Goal: Information Seeking & Learning: Learn about a topic

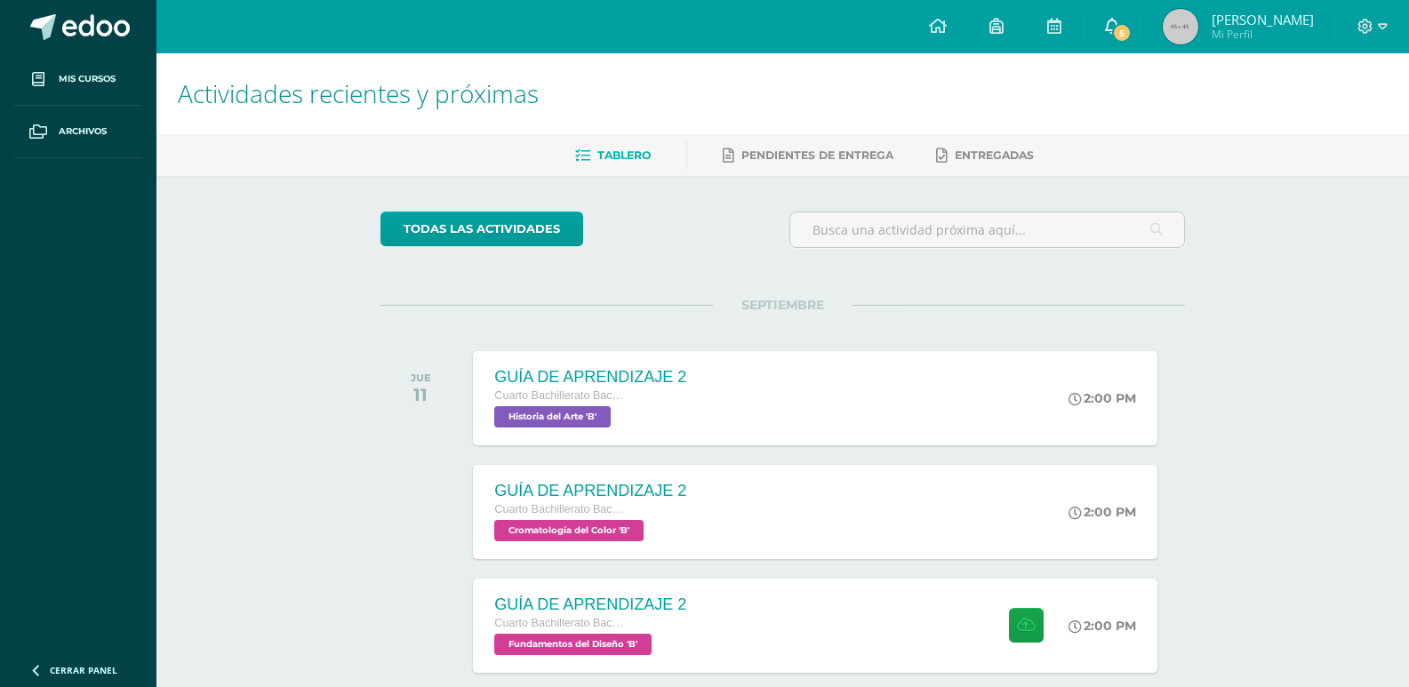
click at [1120, 16] on link "5" at bounding box center [1111, 26] width 57 height 53
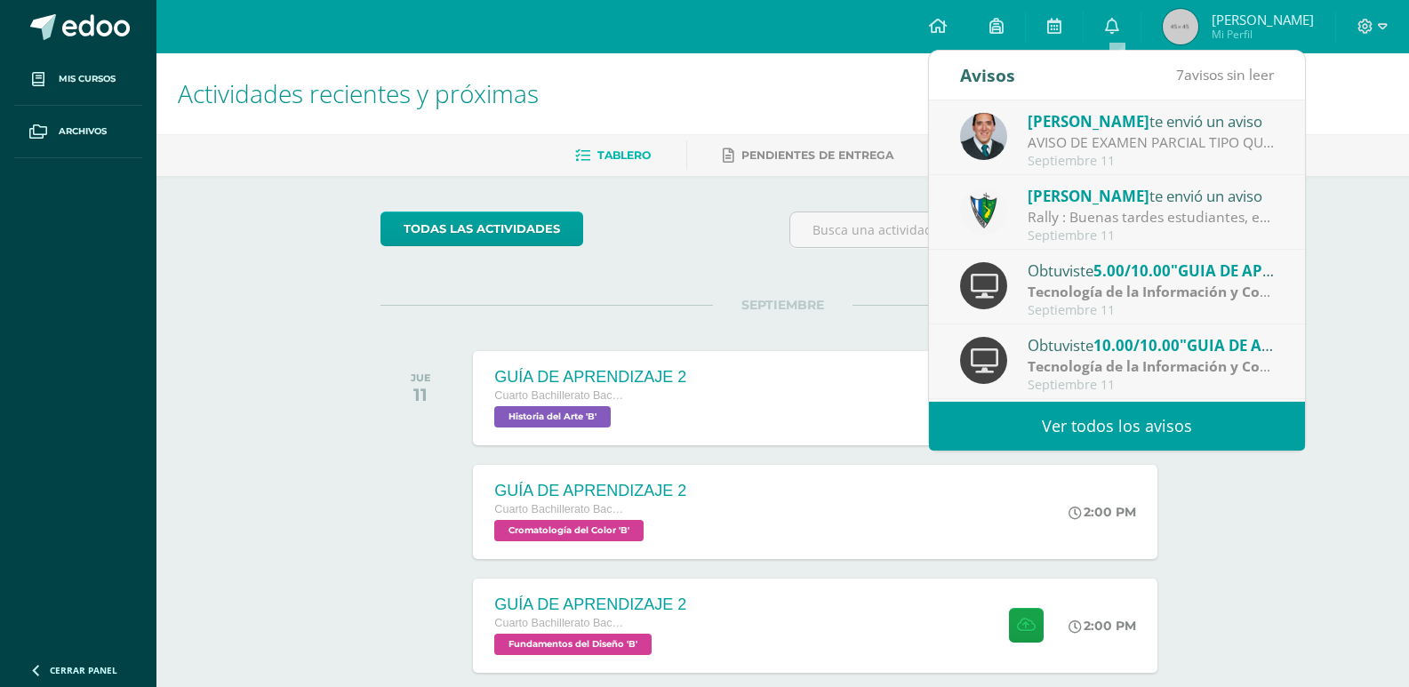
click at [1161, 436] on link "Ver todos los avisos" at bounding box center [1117, 426] width 376 height 49
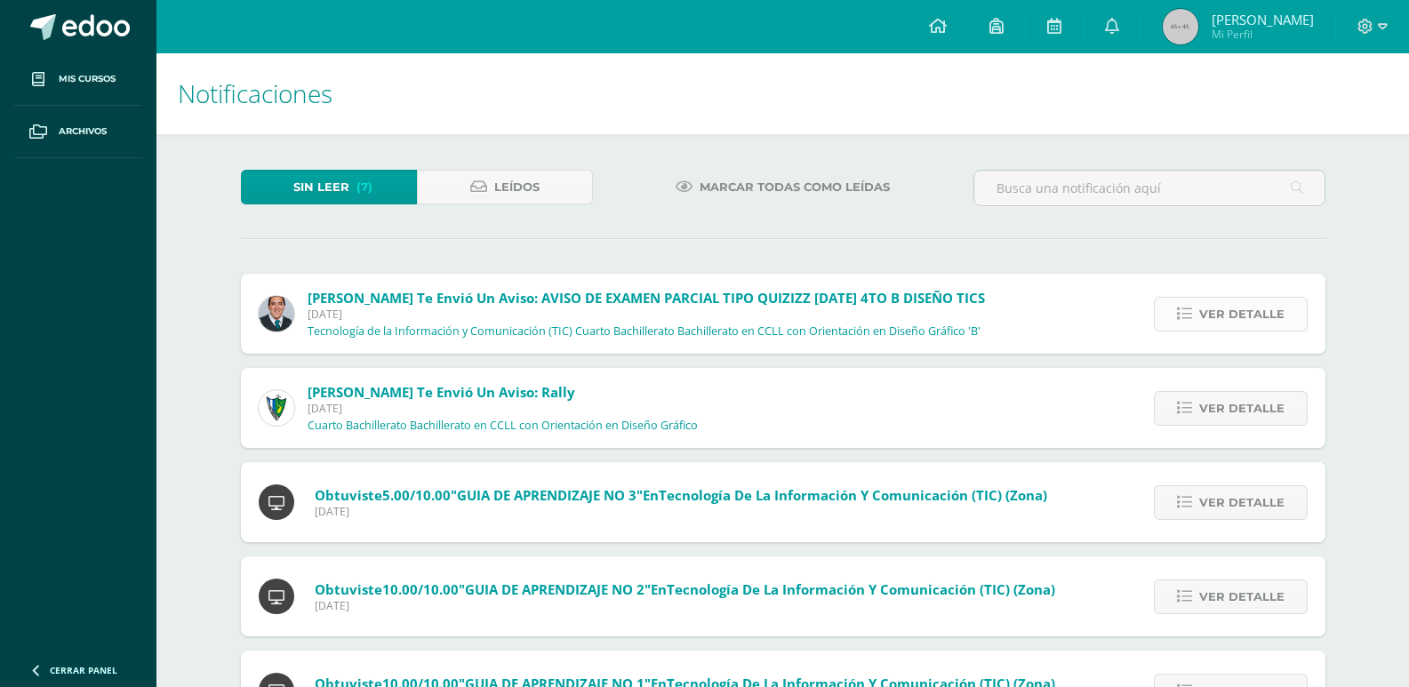
click at [1203, 316] on span "Ver detalle" at bounding box center [1241, 314] width 85 height 33
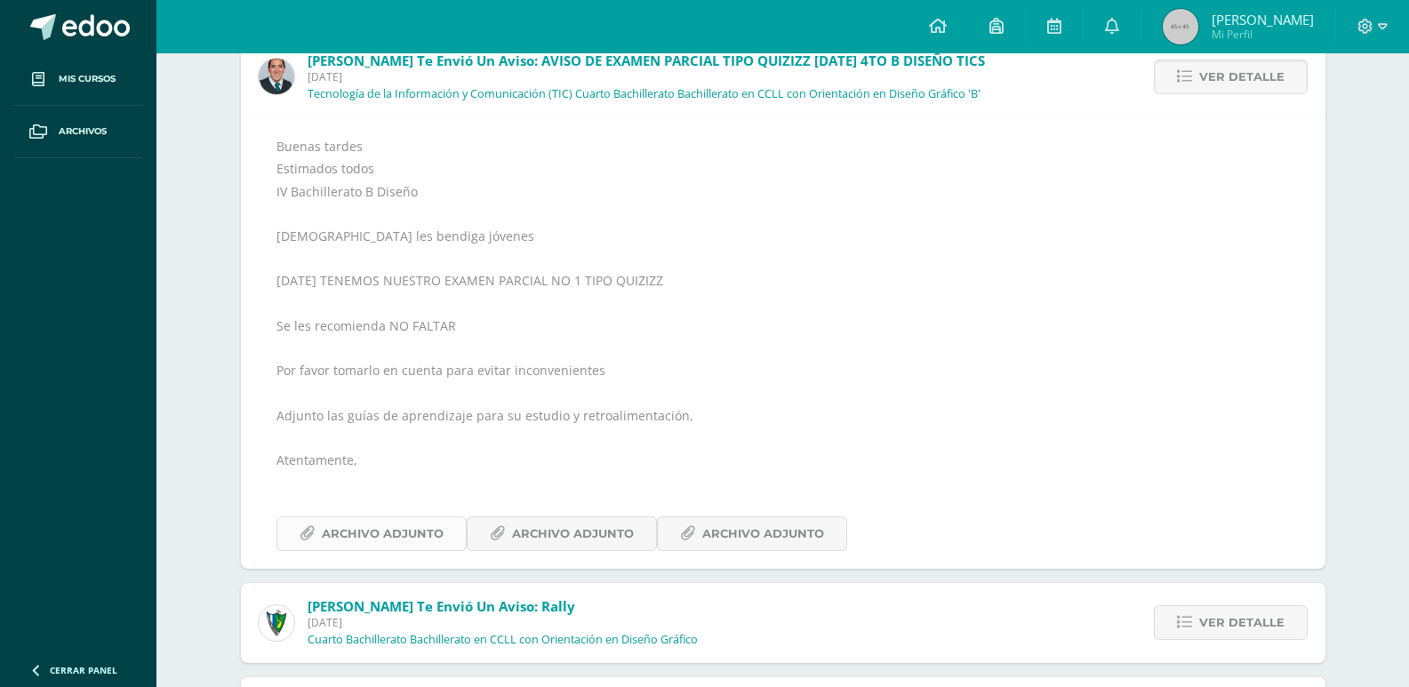
scroll to position [267, 0]
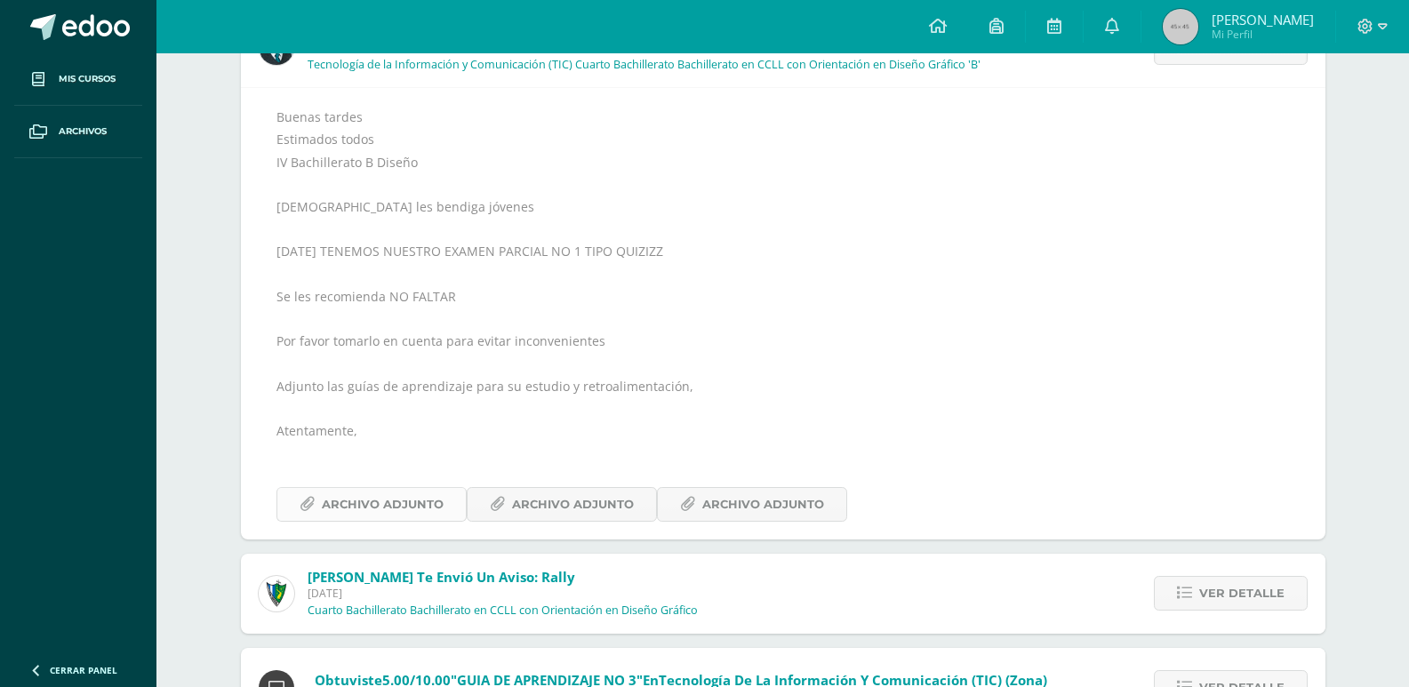
click at [331, 519] on span "Archivo Adjunto" at bounding box center [383, 504] width 122 height 33
click at [603, 503] on span "Archivo Adjunto" at bounding box center [573, 504] width 122 height 33
click at [428, 491] on span "Archivo Adjunto" at bounding box center [383, 504] width 122 height 33
click at [763, 501] on span "Archivo Adjunto" at bounding box center [763, 504] width 122 height 33
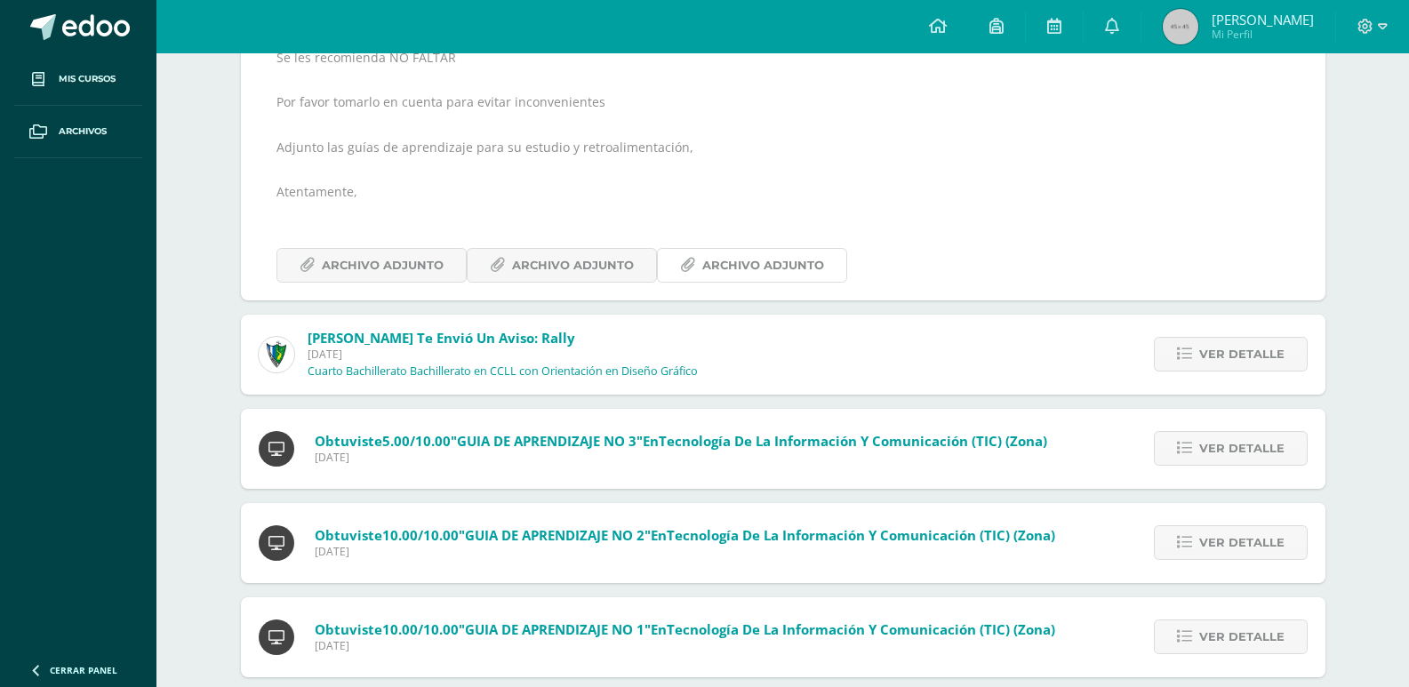
scroll to position [533, 0]
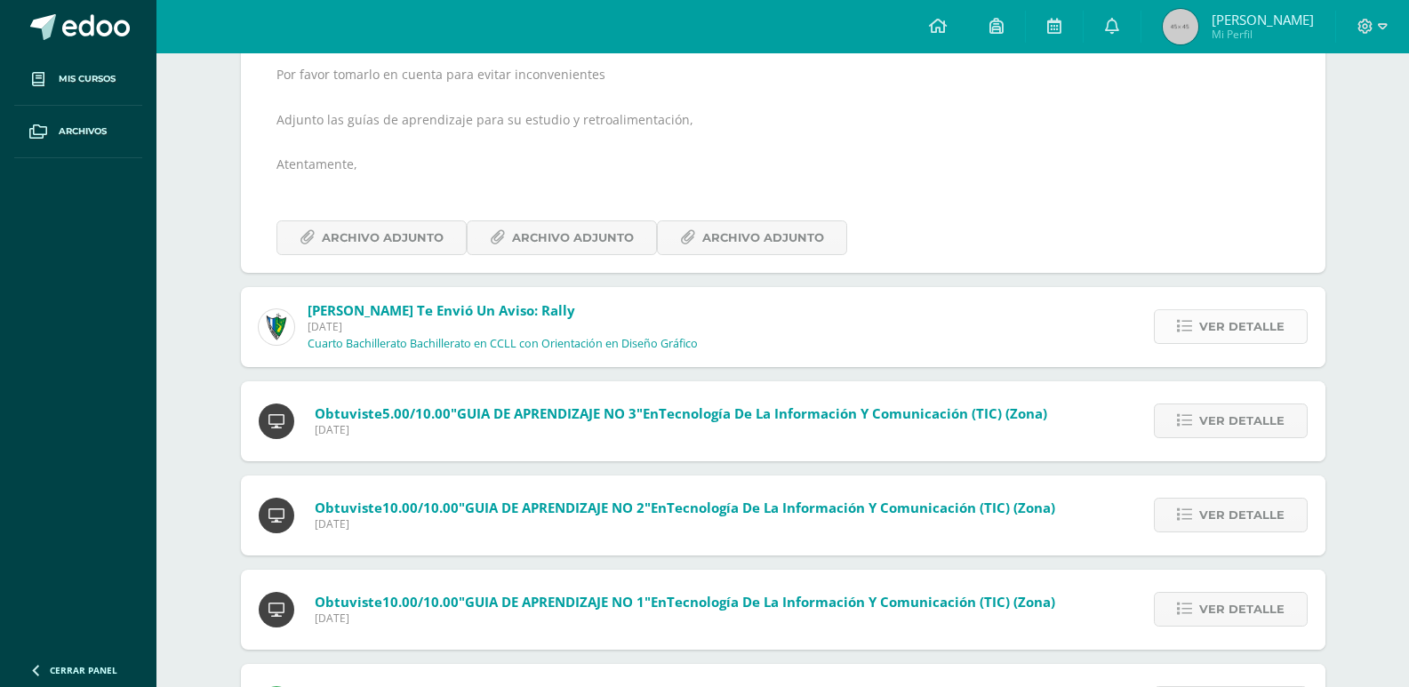
click at [1182, 314] on link "Ver detalle" at bounding box center [1231, 326] width 154 height 35
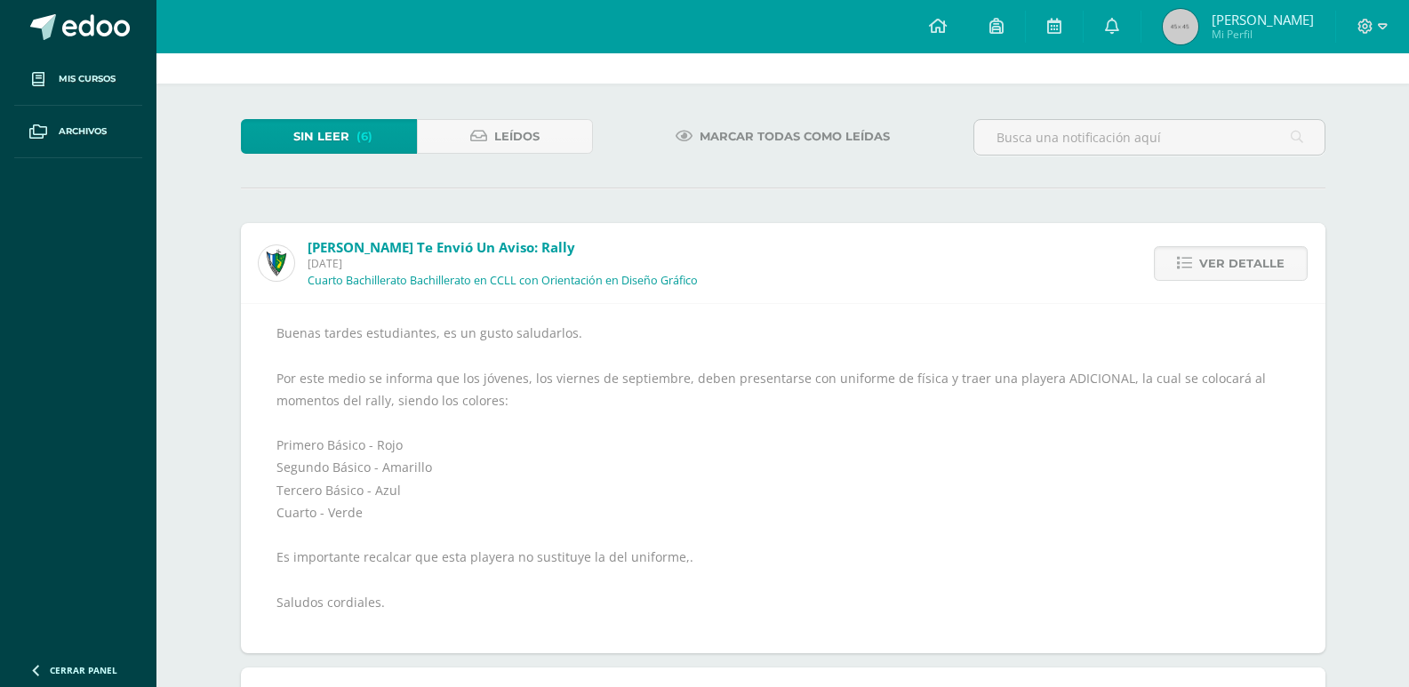
scroll to position [0, 0]
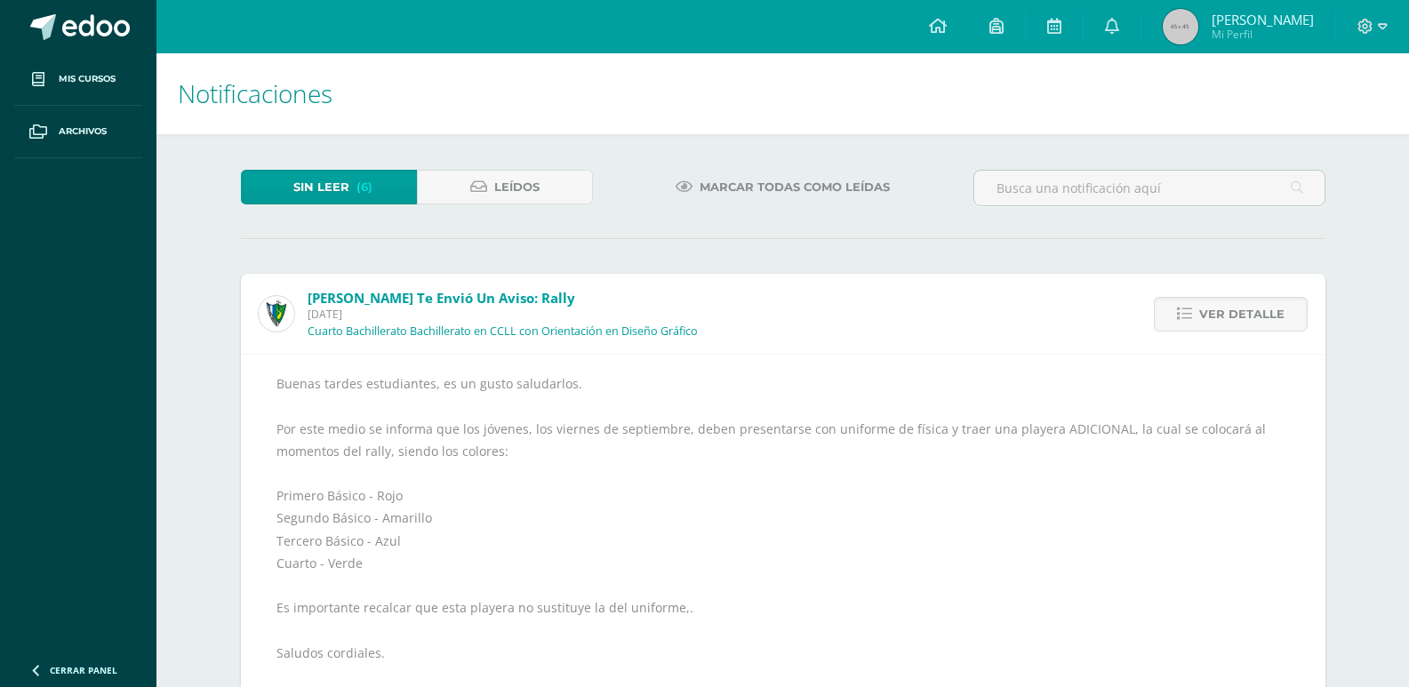
click at [683, 199] on link "Marcar todas como leídas" at bounding box center [782, 187] width 259 height 35
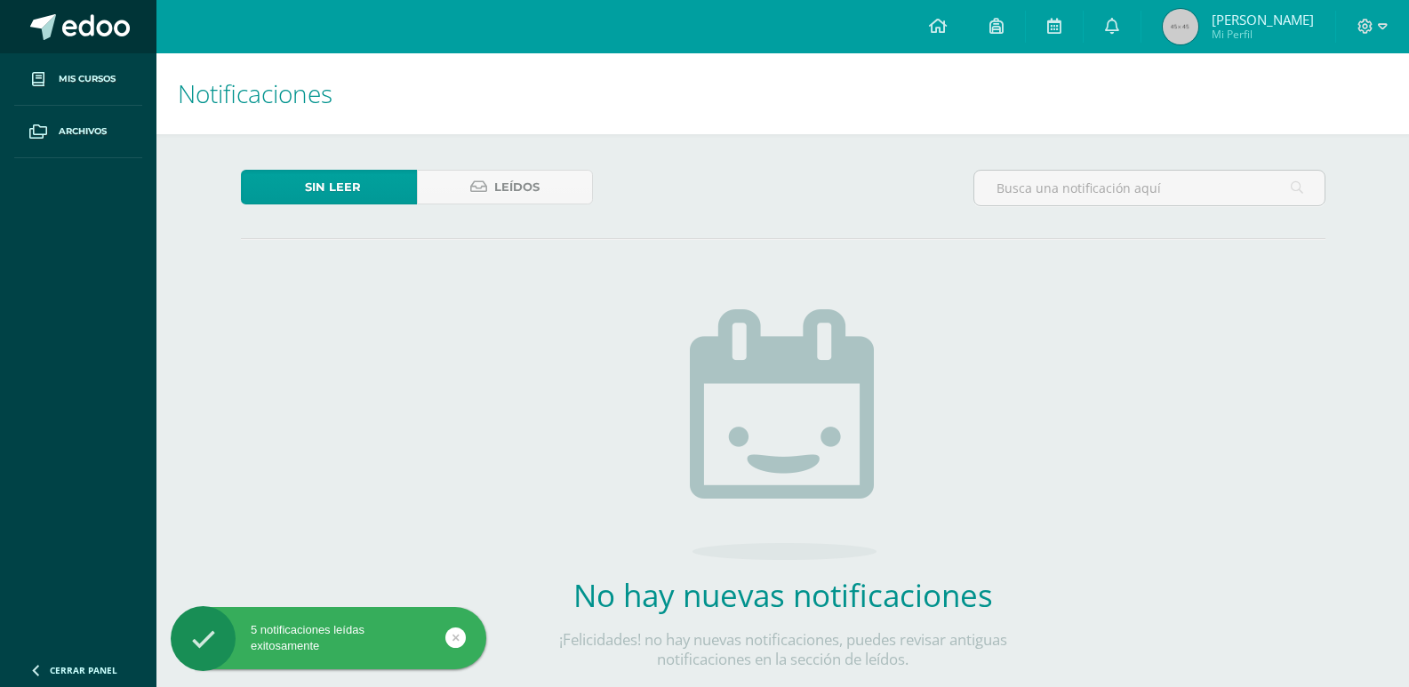
click at [127, 30] on span at bounding box center [96, 27] width 68 height 27
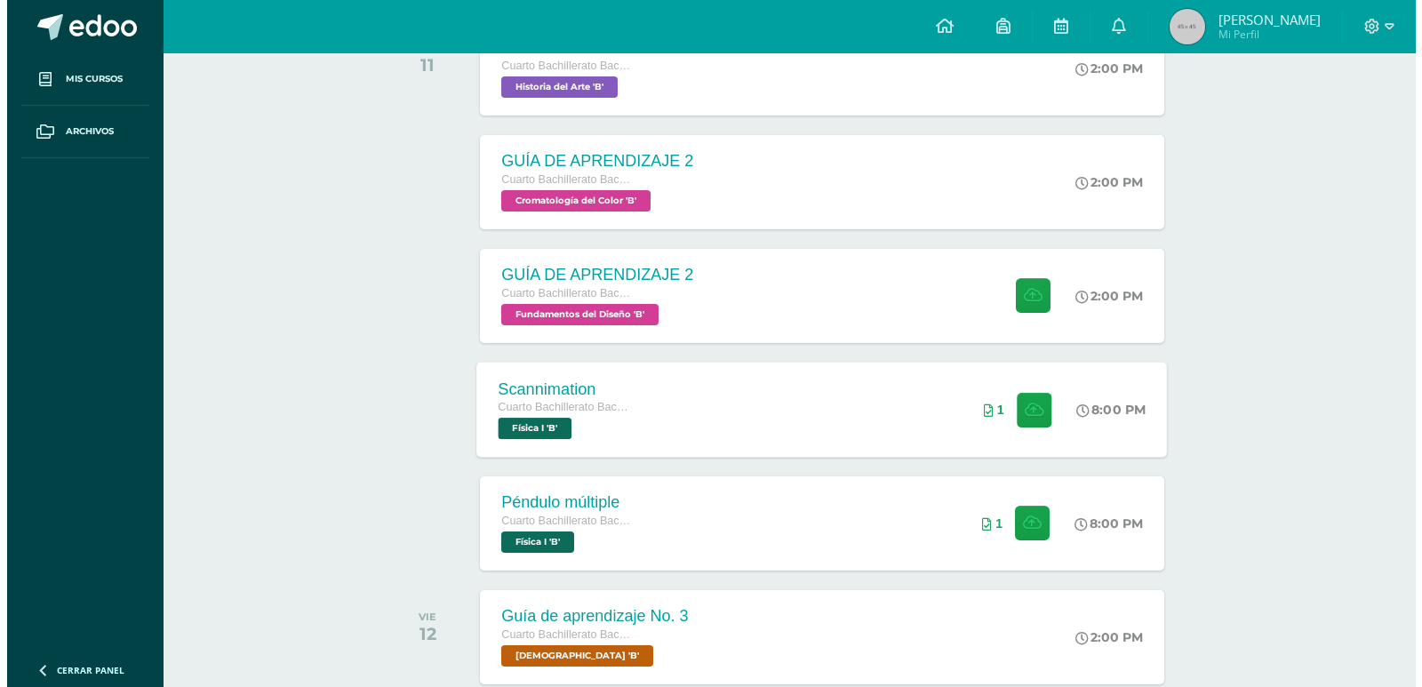
scroll to position [356, 0]
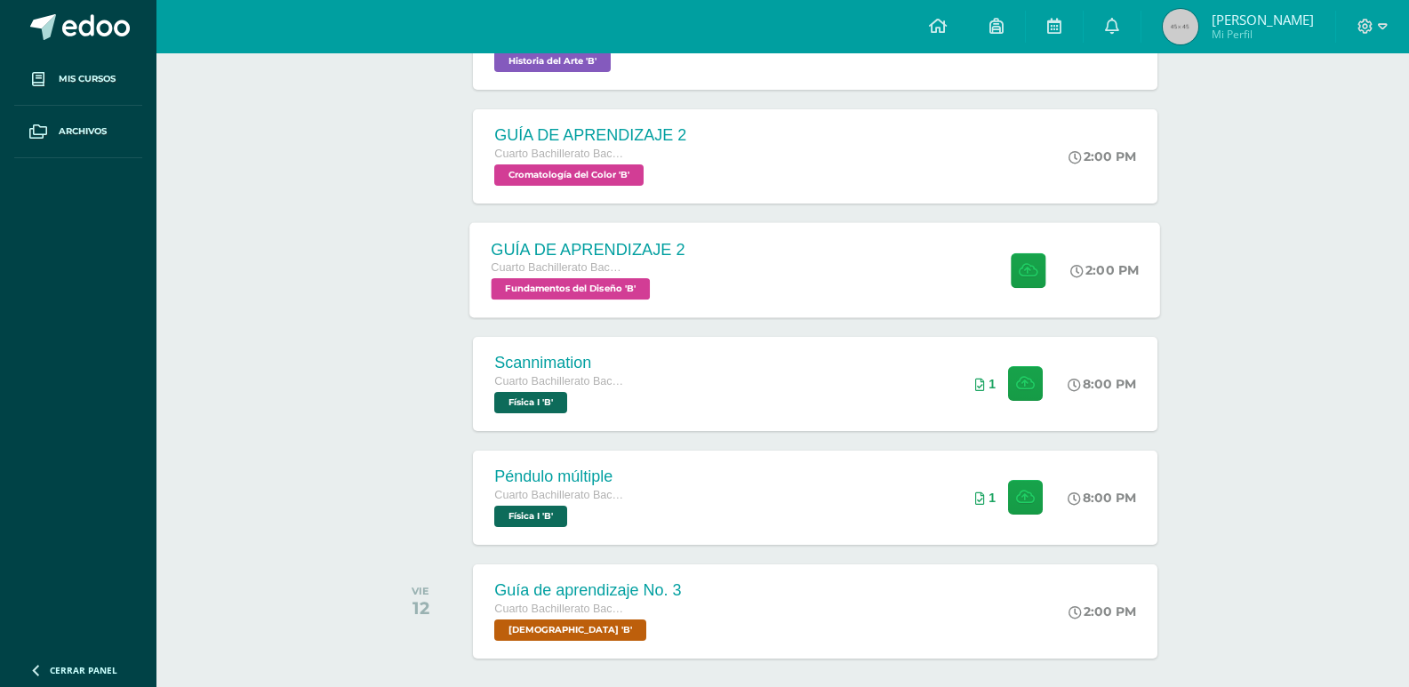
click at [756, 275] on div "GUÍA DE APRENDIZAJE 2 Cuarto Bachillerato Bachillerato en CCLL con Orientación …" at bounding box center [815, 269] width 691 height 95
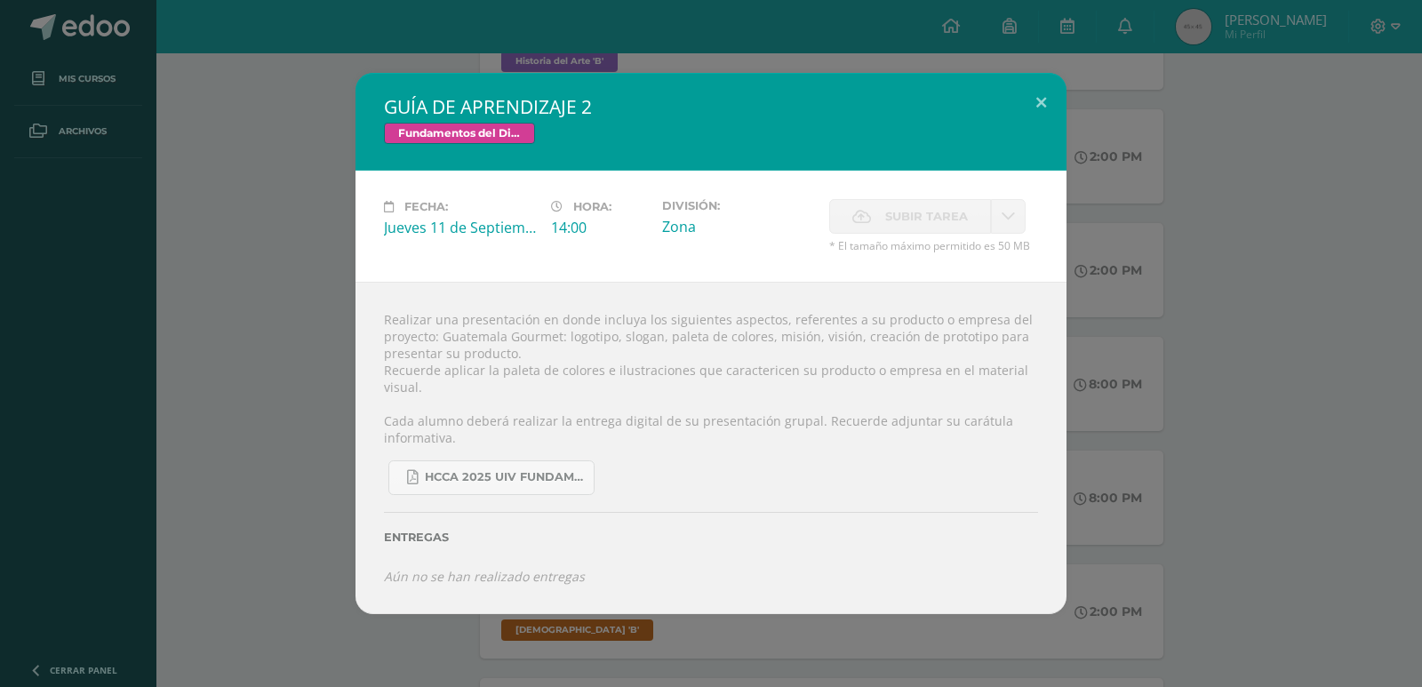
click at [878, 202] on label "Subir tarea" at bounding box center [910, 216] width 162 height 35
click at [321, 409] on div "GUÍA DE APRENDIZAJE 2 Fundamentos del Diseño Fecha: Jueves 11 de Septiembre Hor…" at bounding box center [711, 343] width 1408 height 541
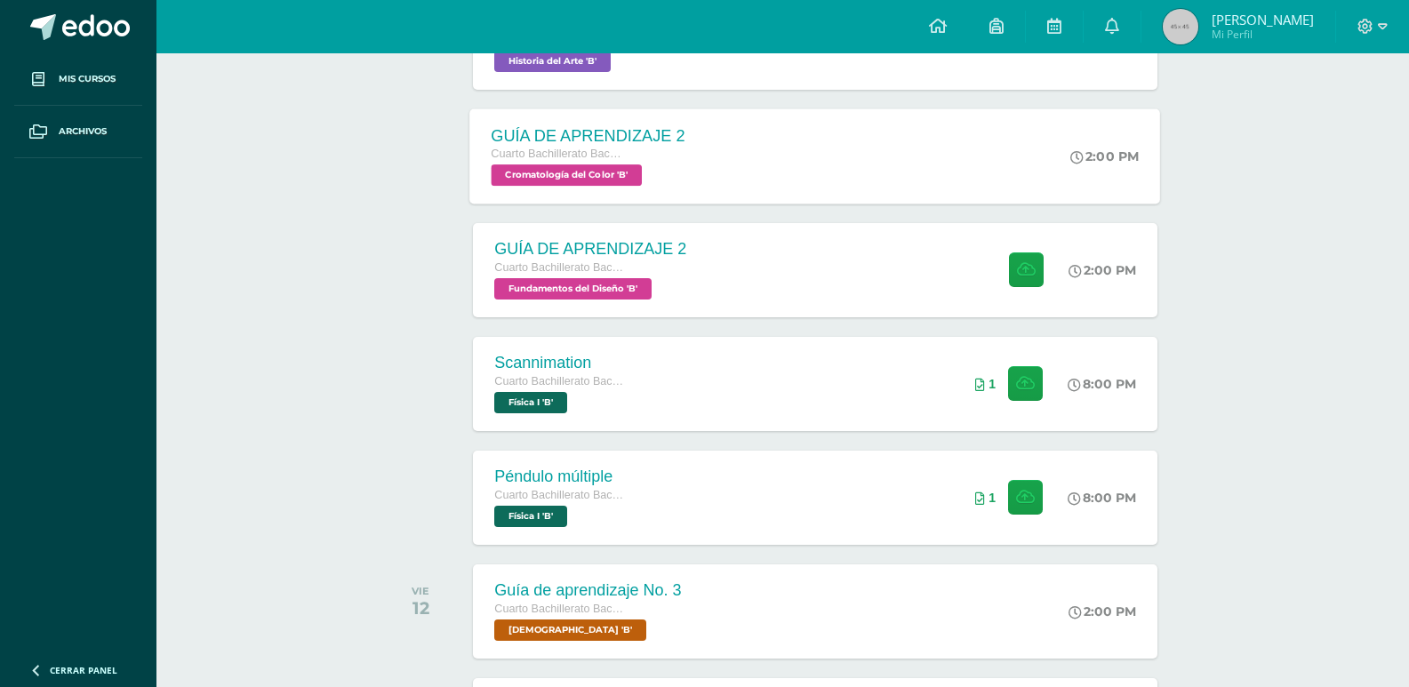
click at [738, 178] on div "GUÍA DE APRENDIZAJE 2 Cuarto Bachillerato Bachillerato en CCLL con Orientación …" at bounding box center [815, 155] width 691 height 95
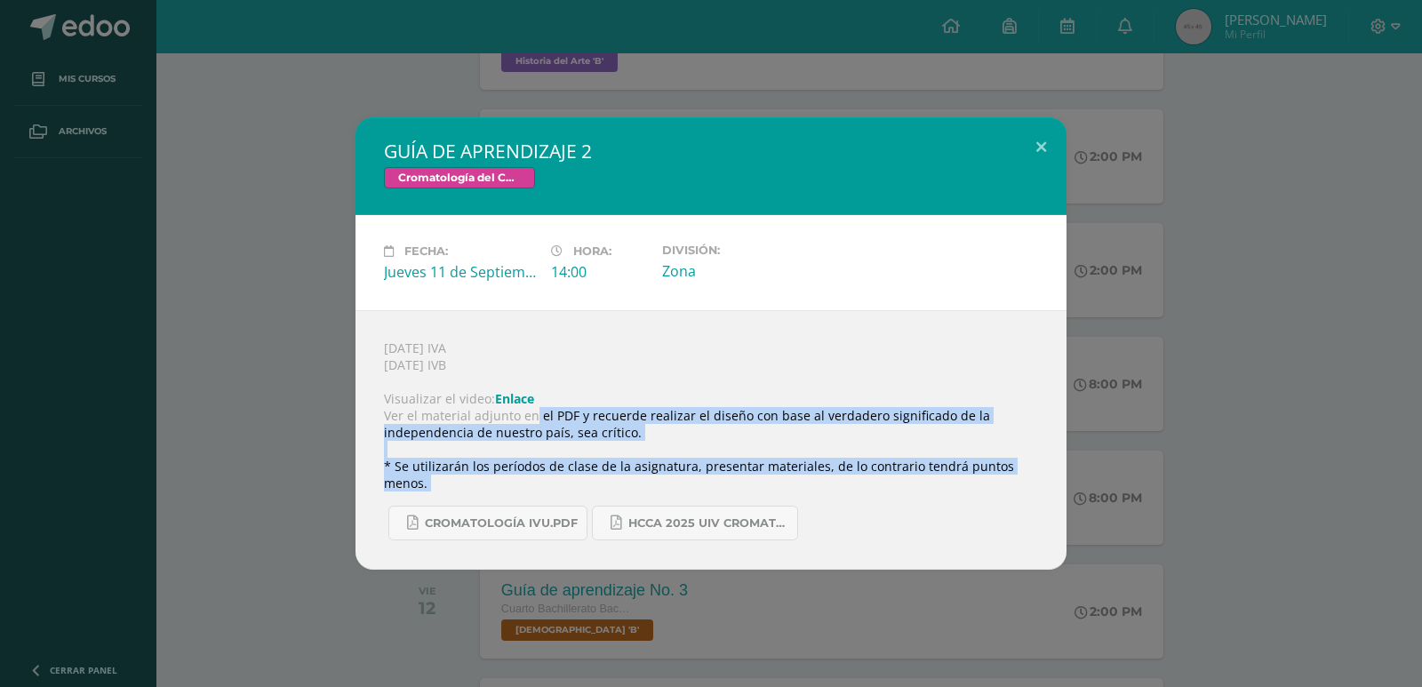
drag, startPoint x: 534, startPoint y: 422, endPoint x: 913, endPoint y: 489, distance: 384.4
click at [913, 489] on div "11 de septiembre IVA 12 de septiembre IVB Visualizar el video: Enlace Ver el ma…" at bounding box center [711, 440] width 711 height 260
click at [914, 495] on div "CROMATOLOGÍA IVU.pdf HCCA 2025 UIV CROMATOLOGÍA DEL COLOR.docx.pdf" at bounding box center [711, 516] width 654 height 49
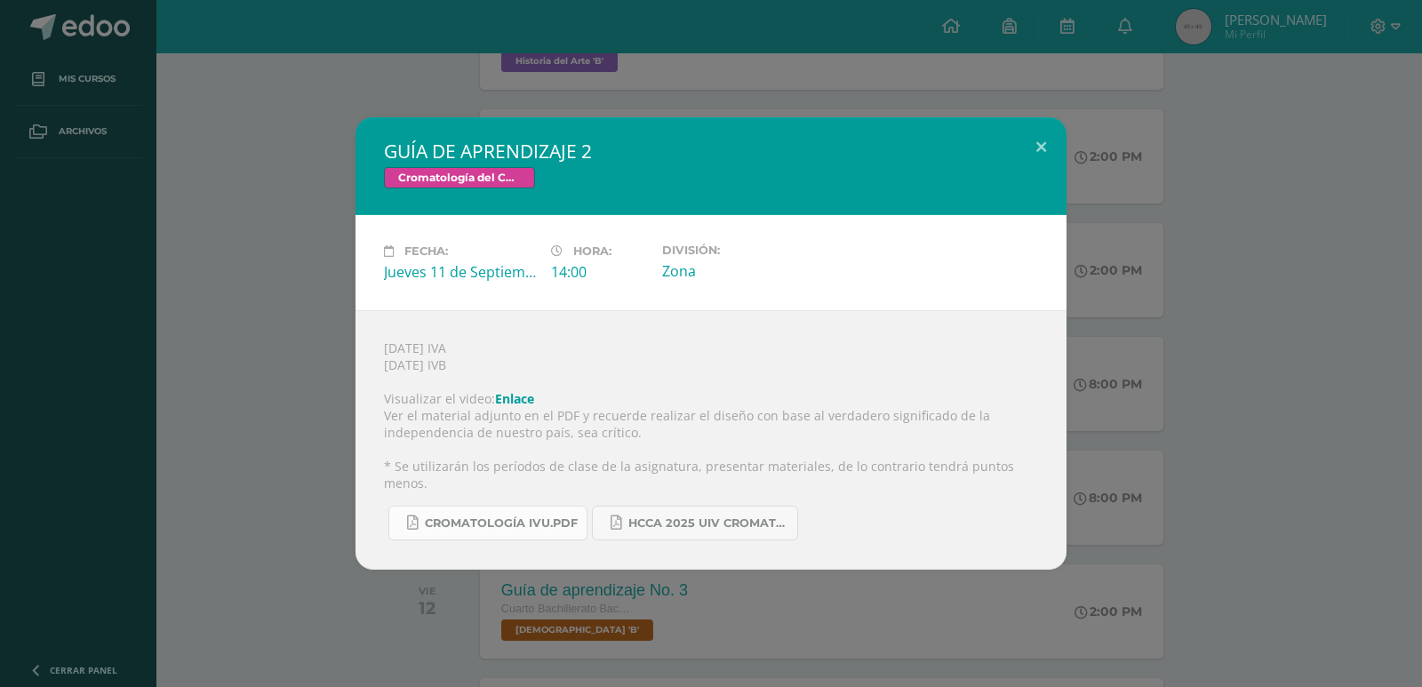
click at [511, 530] on link "CROMATOLOGÍA IVU.pdf" at bounding box center [487, 523] width 199 height 35
